Goal: Transaction & Acquisition: Purchase product/service

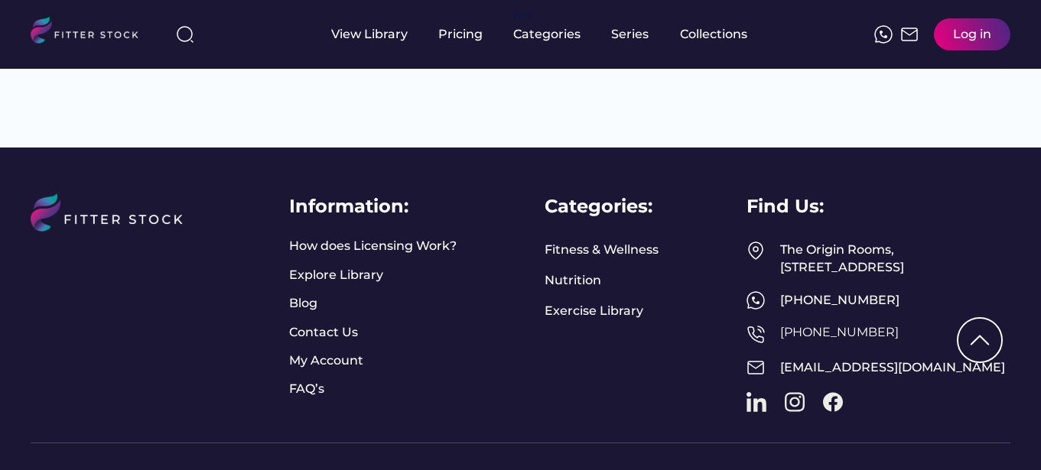
scroll to position [2787, 0]
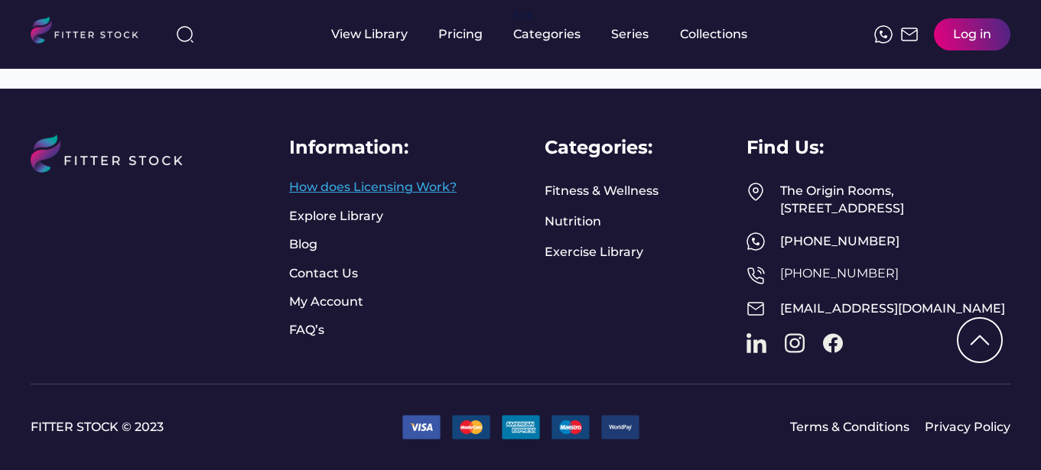
click at [408, 179] on link "How does Licensing Work?" at bounding box center [373, 187] width 168 height 17
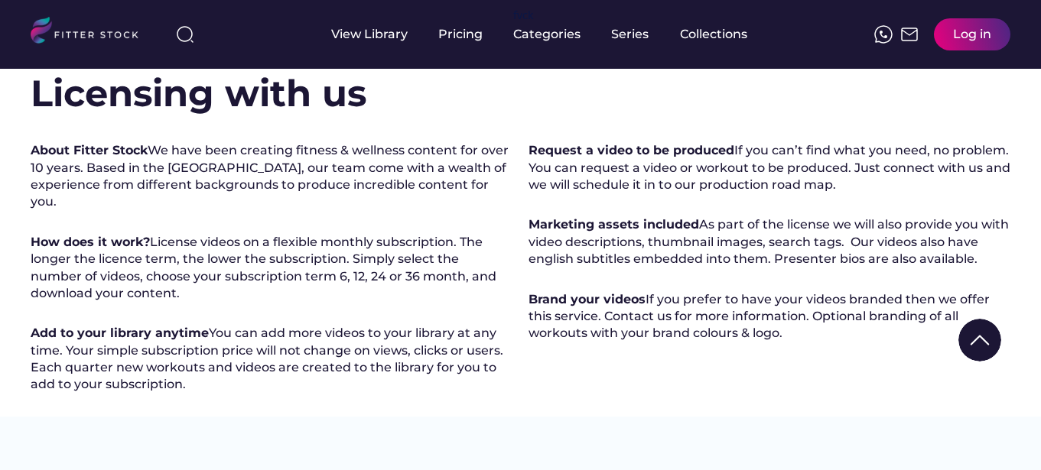
scroll to position [416, 0]
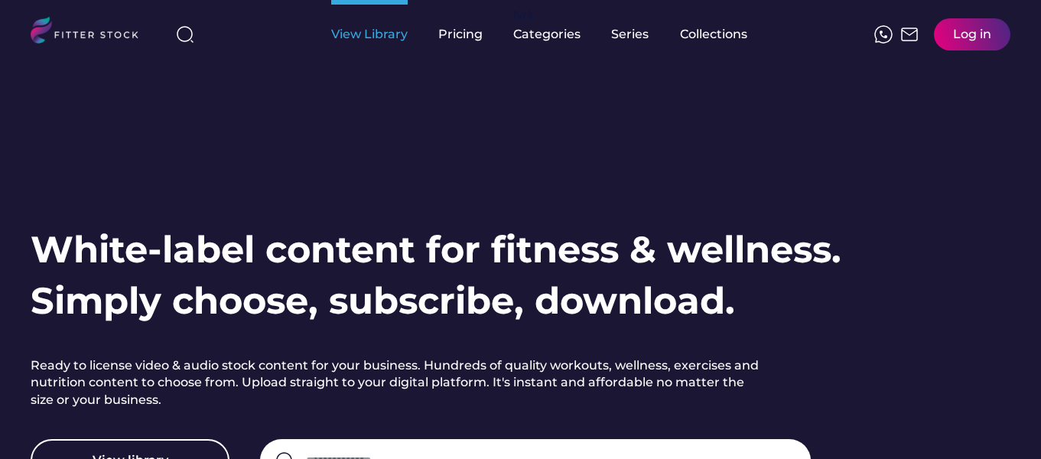
click at [393, 30] on div "View Library" at bounding box center [369, 34] width 76 height 17
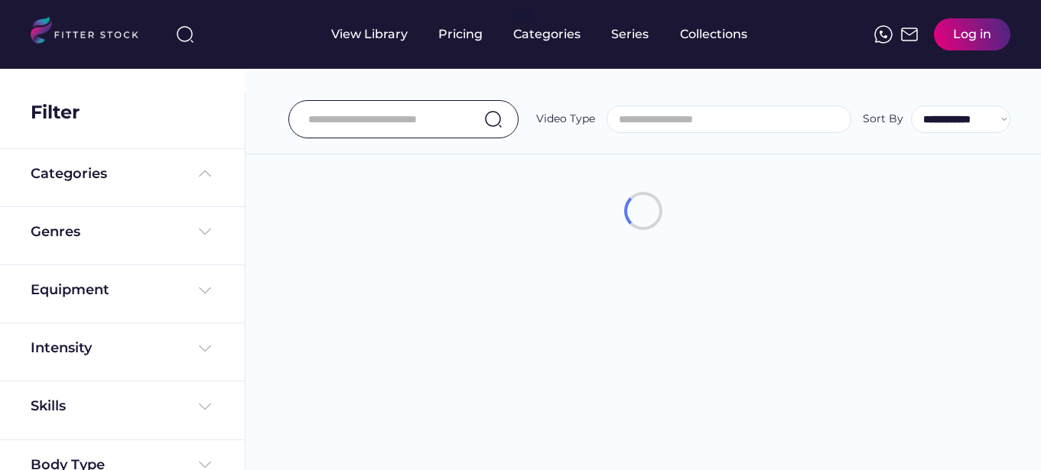
select select
select select "**********"
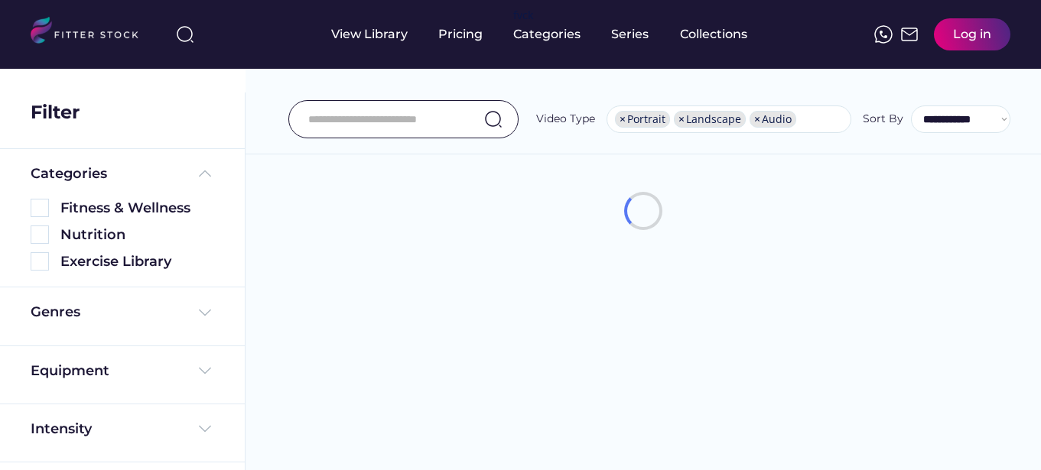
scroll to position [26, 0]
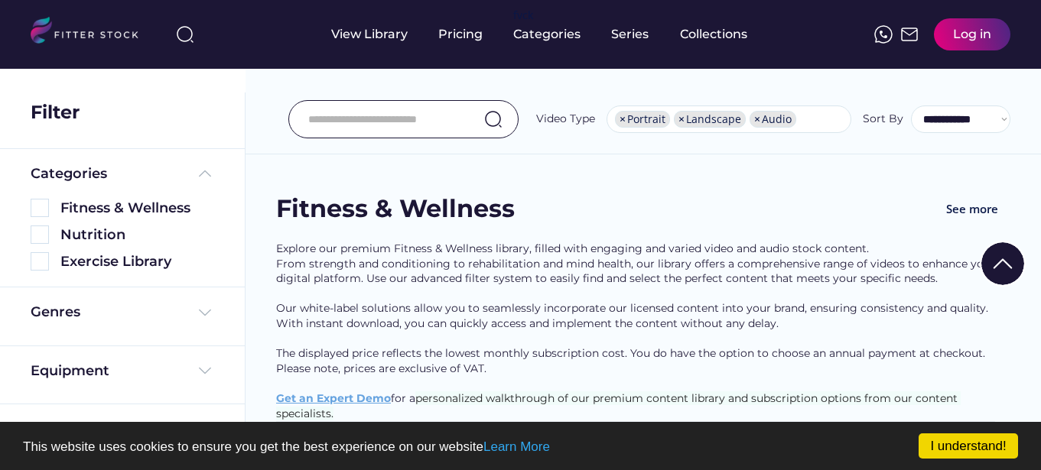
click at [34, 207] on img at bounding box center [40, 208] width 18 height 18
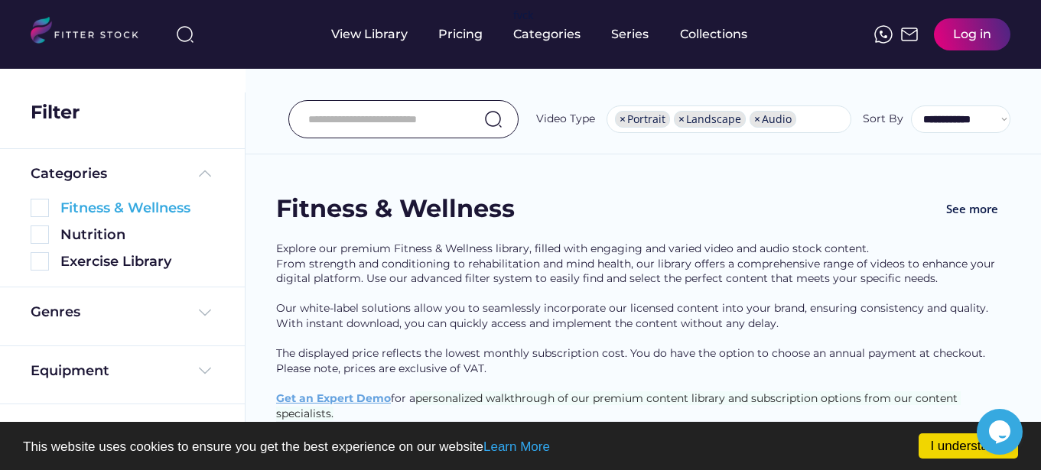
scroll to position [0, 0]
click at [45, 209] on img at bounding box center [40, 208] width 18 height 18
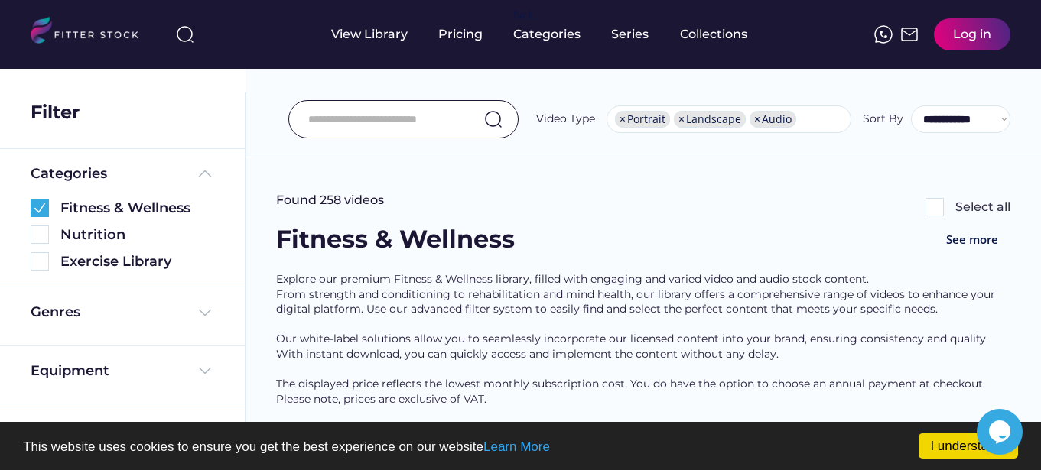
scroll to position [76, 0]
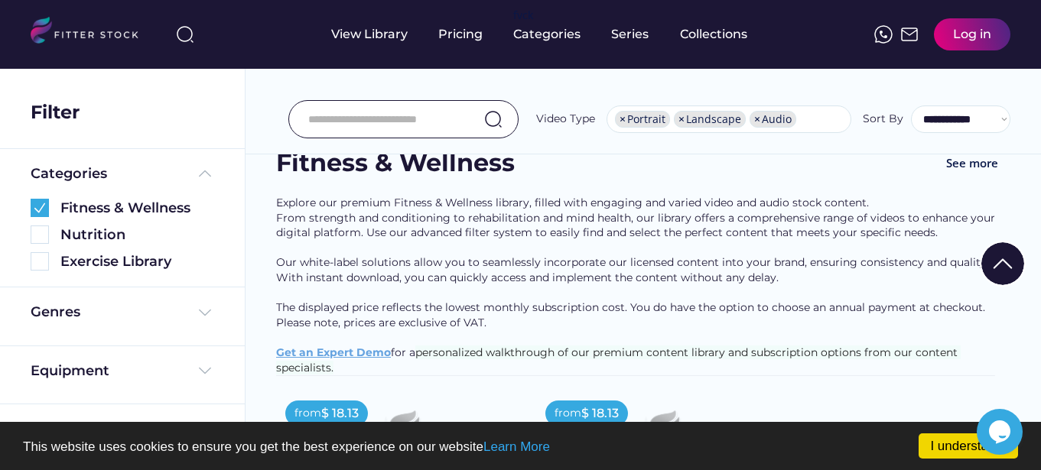
click at [926, 445] on link "I understand!" at bounding box center [968, 446] width 99 height 25
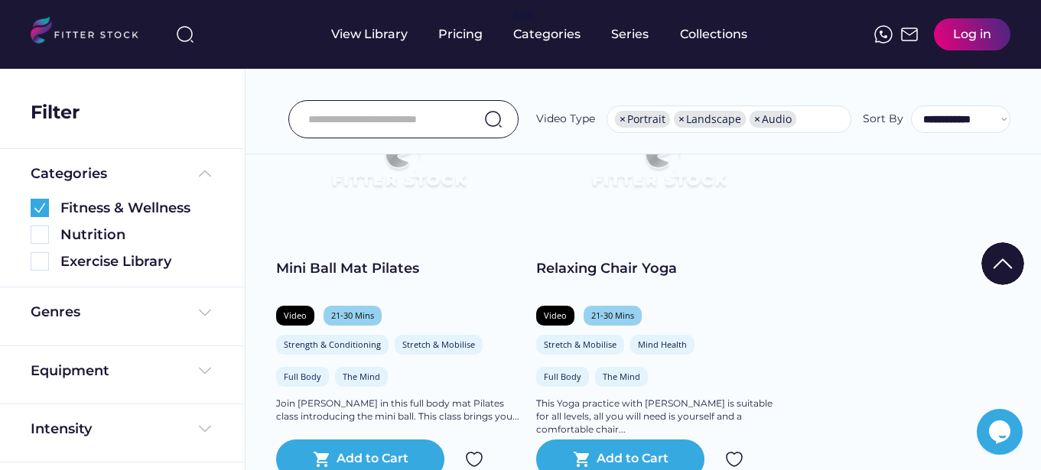
scroll to position [2065, 0]
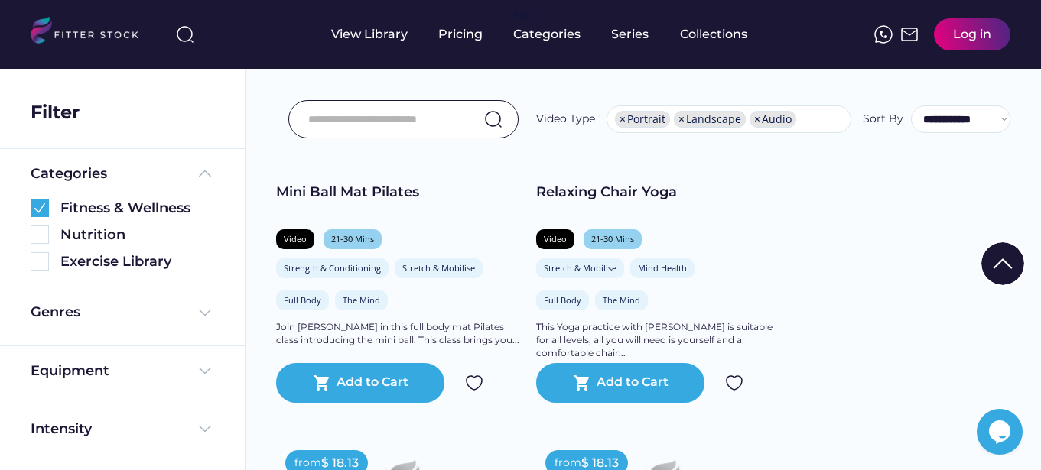
click at [672, 357] on div "This Yoga practice with [PERSON_NAME] is suitable for all levels, all you will …" at bounding box center [658, 340] width 245 height 38
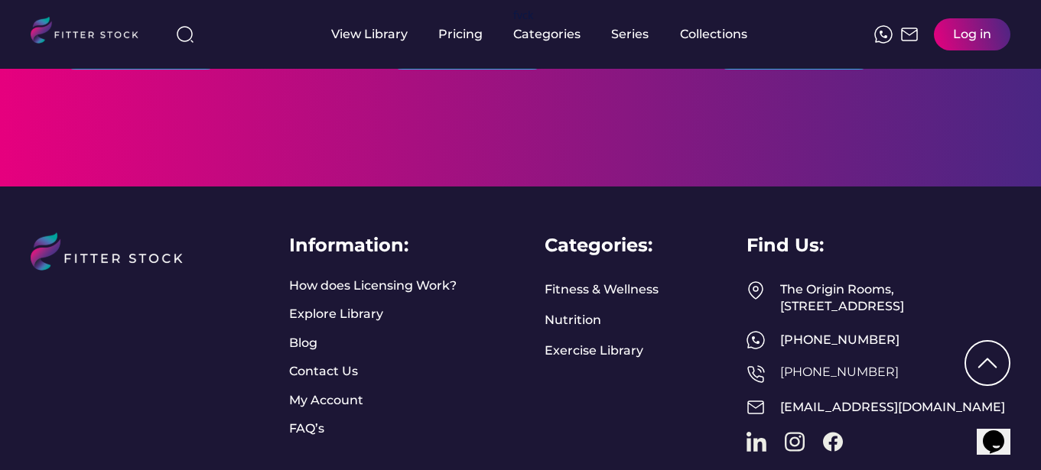
scroll to position [1071, 0]
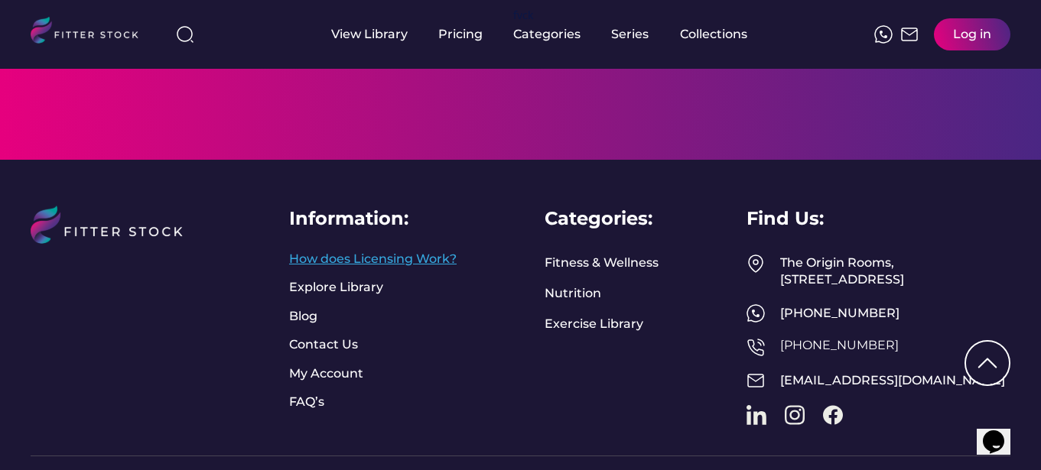
click at [408, 268] on link "How does Licensing Work?" at bounding box center [373, 259] width 168 height 17
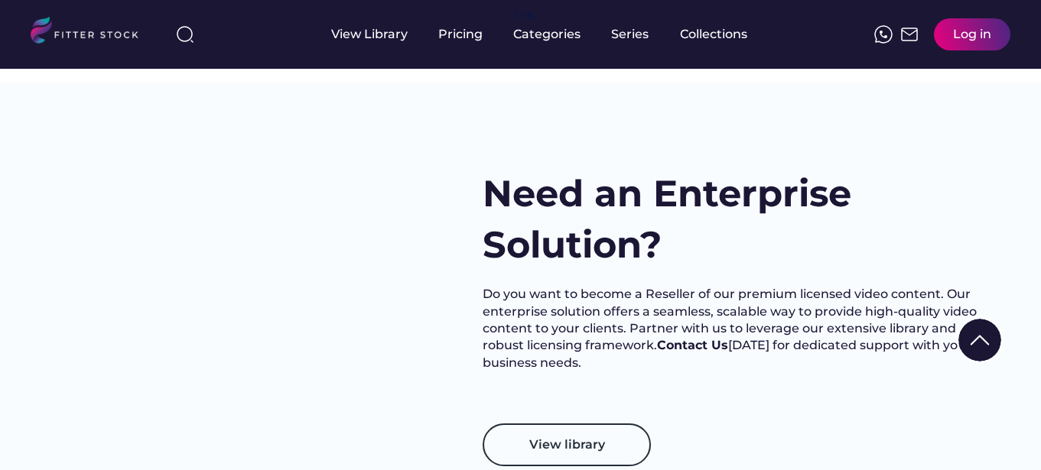
scroll to position [765, 0]
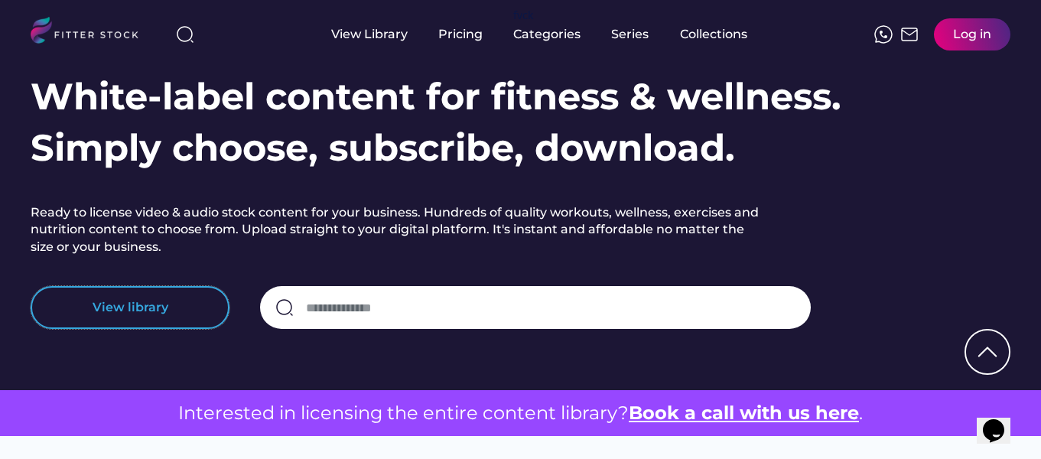
click at [150, 310] on button "View library" at bounding box center [130, 307] width 199 height 43
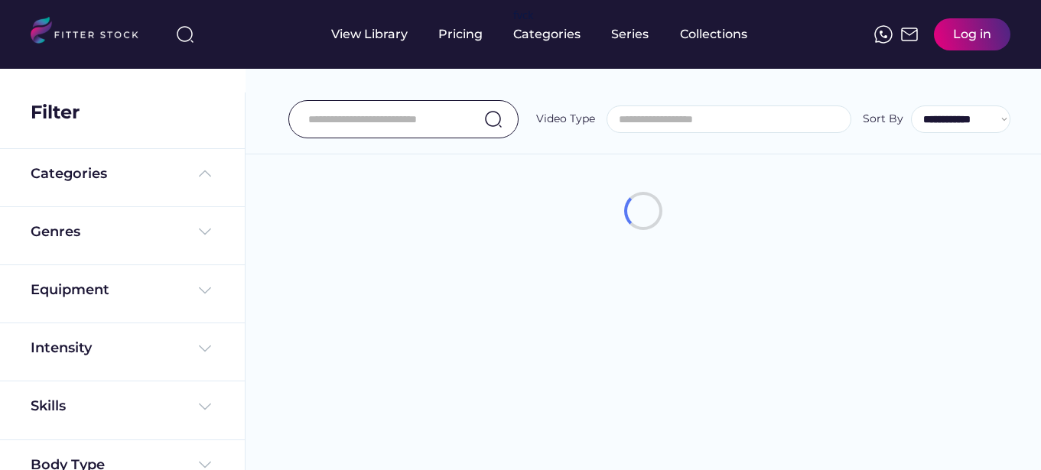
select select
select select "**********"
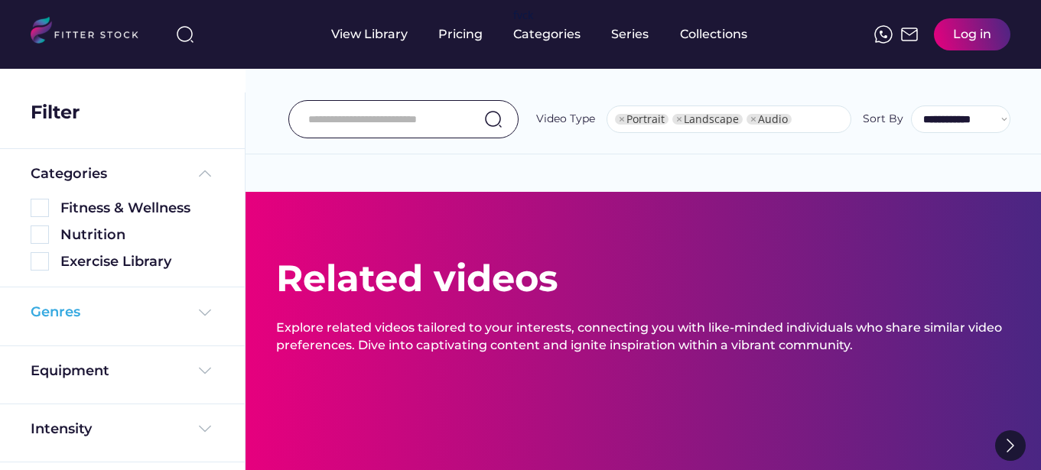
select select "**********"
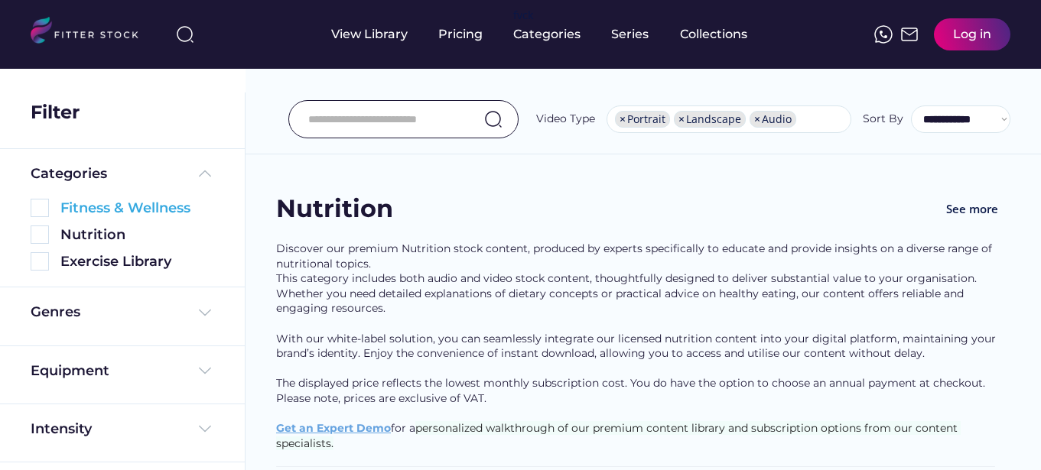
click at [44, 204] on img at bounding box center [40, 208] width 18 height 18
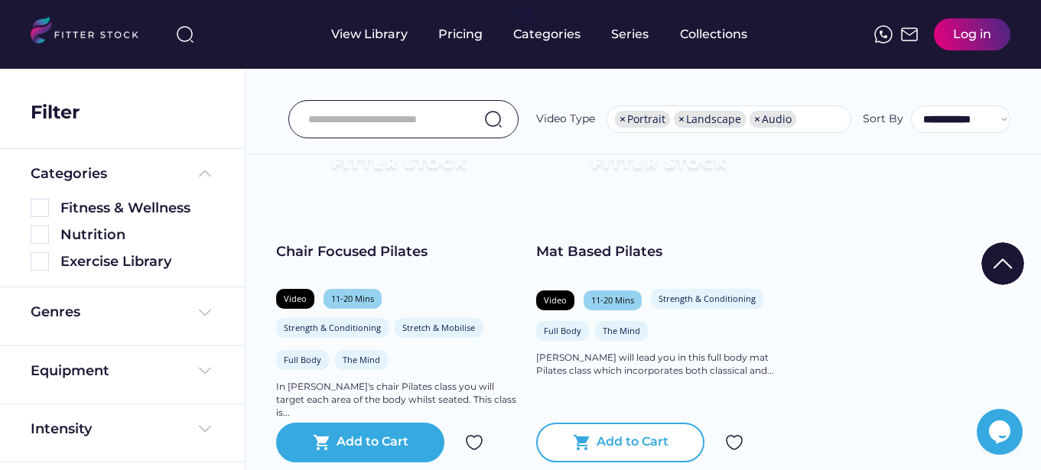
scroll to position [306, 0]
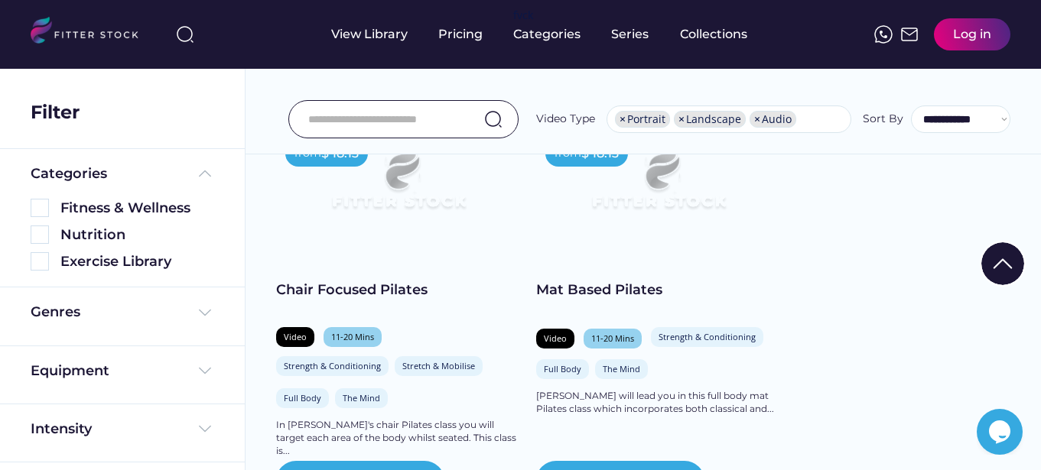
click at [381, 231] on img at bounding box center [399, 187] width 196 height 110
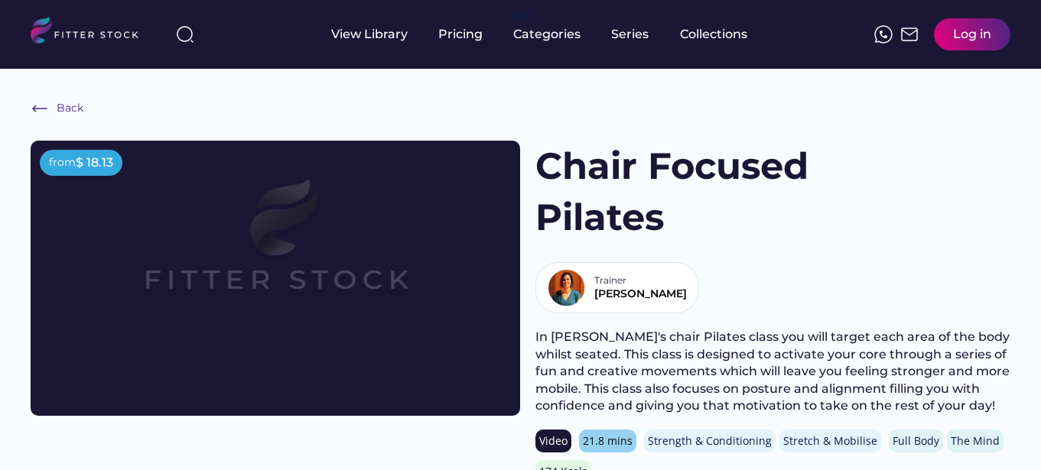
click at [617, 294] on div "[PERSON_NAME]" at bounding box center [640, 294] width 93 height 15
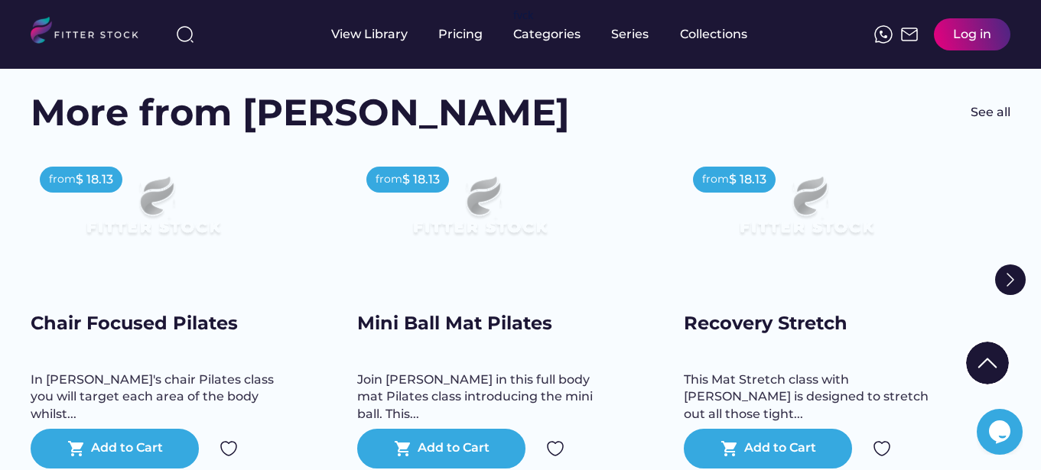
scroll to position [535, 0]
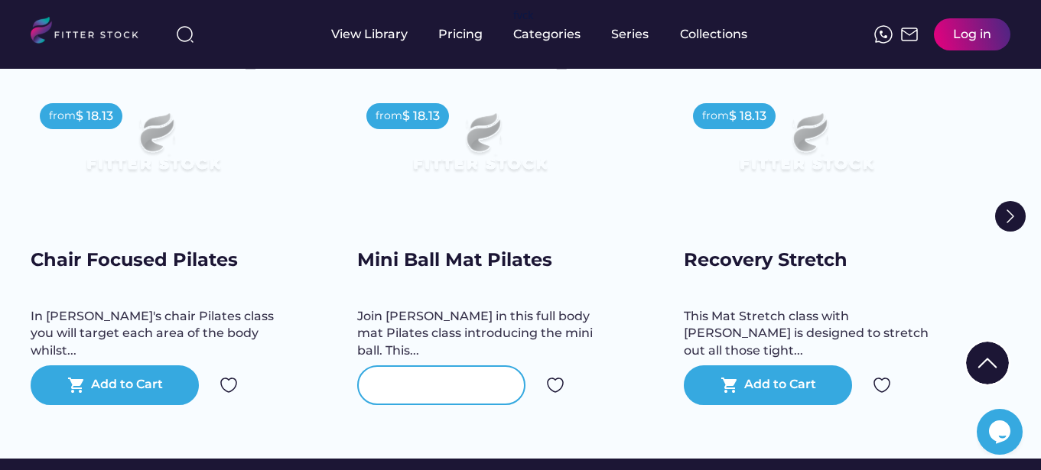
click at [461, 366] on div "shopping_cart Add to Cart" at bounding box center [441, 386] width 168 height 40
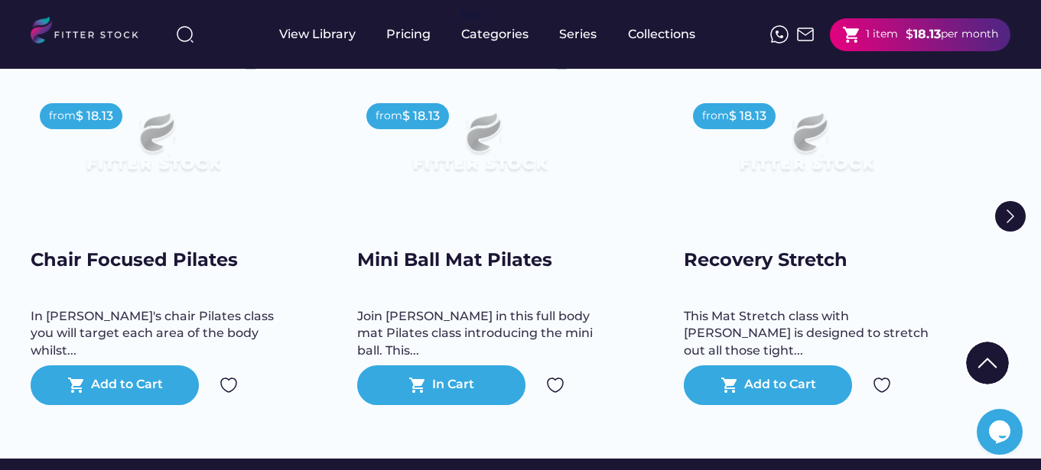
click at [464, 335] on div "Join Rachel in this full body mat Pilates class introducing the mini ball. This…" at bounding box center [479, 333] width 245 height 51
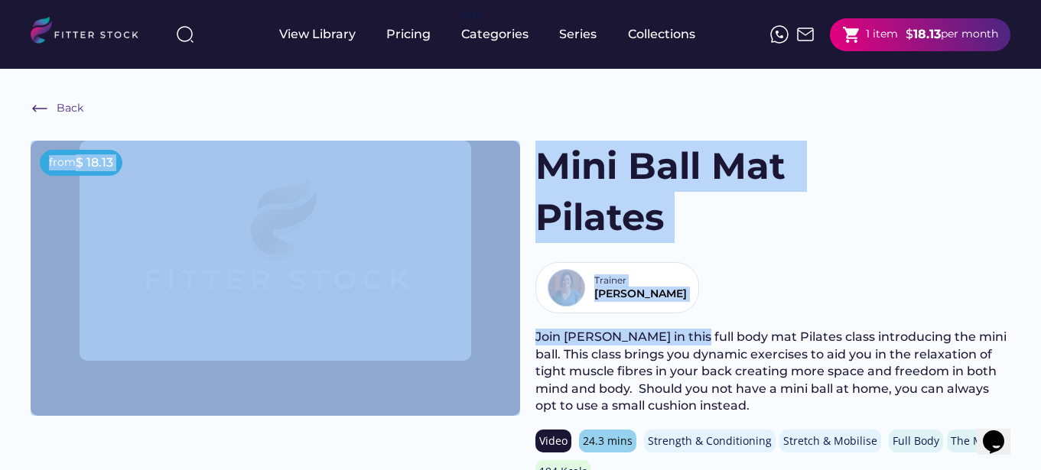
drag, startPoint x: 527, startPoint y: 340, endPoint x: 683, endPoint y: 345, distance: 156.1
click at [683, 345] on div "from $ 18.13 Mini Ball Mat Pilates Trainer [PERSON_NAME] Join [PERSON_NAME] in …" at bounding box center [521, 340] width 980 height 398
click at [683, 345] on div "Join [PERSON_NAME] in this full body mat Pilates class introducing the mini bal…" at bounding box center [772, 372] width 475 height 86
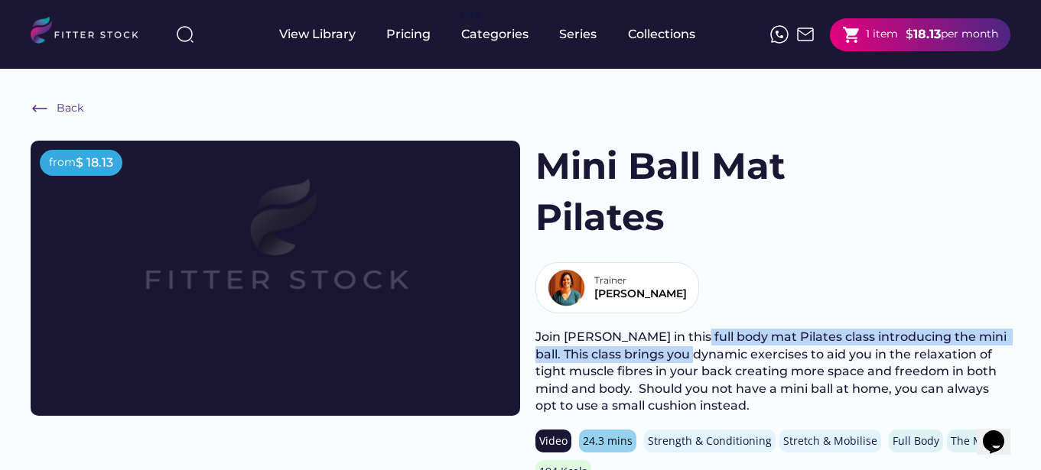
drag, startPoint x: 683, startPoint y: 345, endPoint x: 688, endPoint y: 361, distance: 16.9
click at [688, 361] on div "Join [PERSON_NAME] in this full body mat Pilates class introducing the mini bal…" at bounding box center [772, 372] width 475 height 86
click at [688, 360] on div "Join [PERSON_NAME] in this full body mat Pilates class introducing the mini bal…" at bounding box center [772, 372] width 475 height 86
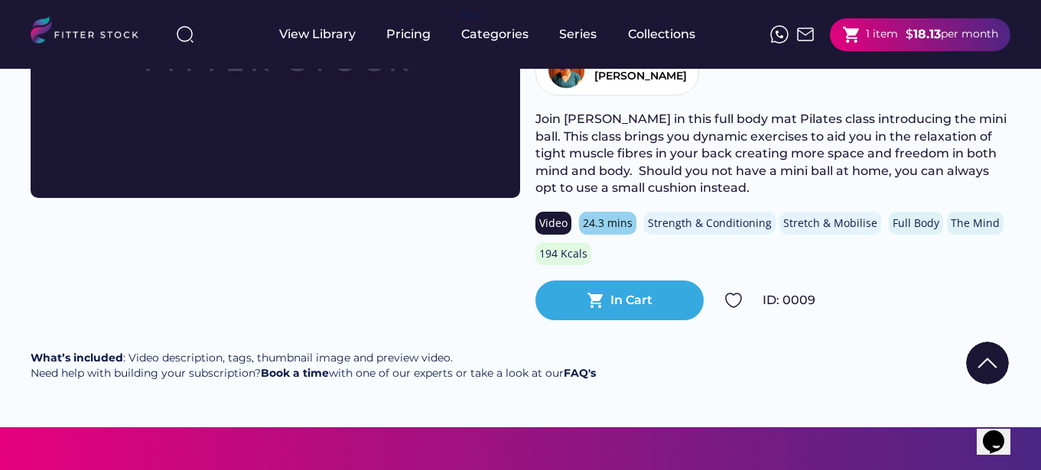
scroll to position [229, 0]
